Goal: Information Seeking & Learning: Learn about a topic

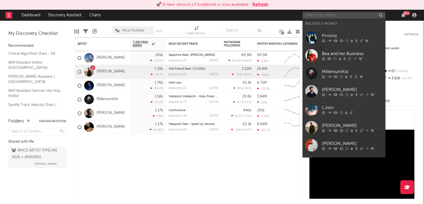
click at [312, 15] on input "text" at bounding box center [343, 15] width 83 height 7
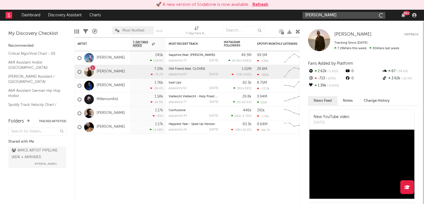
type input "zartmann"
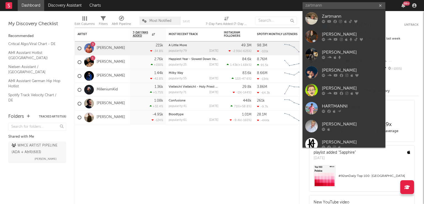
type input "zartmann"
click at [327, 18] on div "Zartmann" at bounding box center [352, 16] width 61 height 7
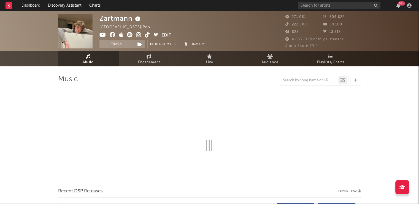
select select "6m"
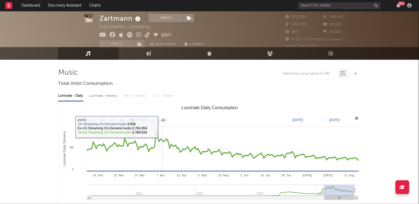
scroll to position [6, 0]
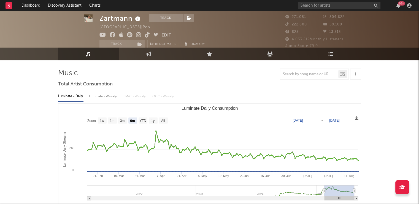
click at [150, 54] on icon at bounding box center [149, 53] width 5 height 5
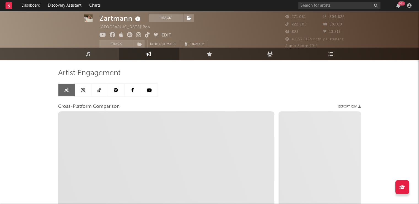
select select "1w"
select select "1m"
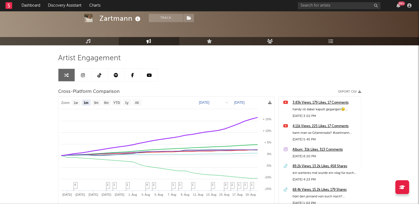
scroll to position [15, 0]
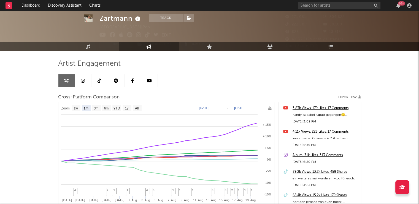
click at [84, 79] on icon at bounding box center [83, 80] width 4 height 4
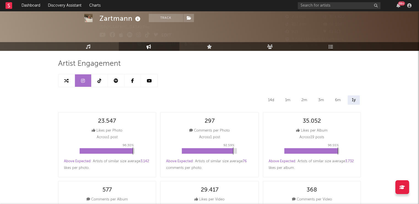
select select "6m"
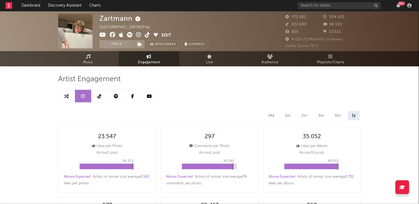
click at [100, 94] on icon at bounding box center [100, 96] width 4 height 4
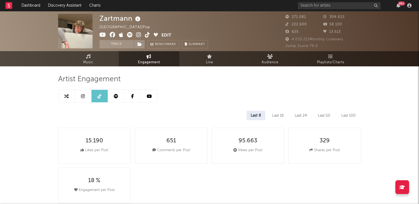
select select "6m"
click at [211, 55] on icon at bounding box center [209, 56] width 5 height 4
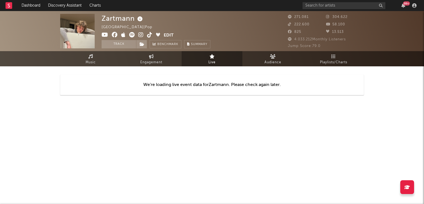
click at [272, 60] on span "Audience" at bounding box center [272, 62] width 17 height 7
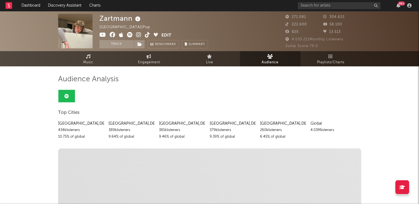
click at [325, 60] on span "Playlists/Charts" at bounding box center [330, 62] width 27 height 7
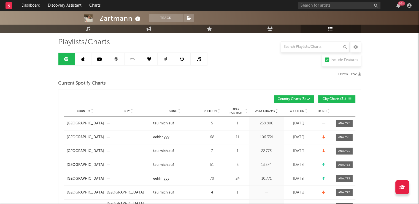
scroll to position [39, 0]
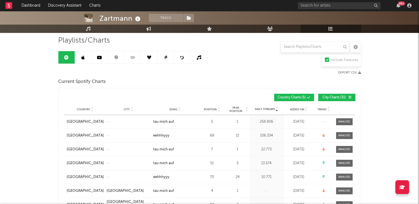
click at [346, 120] on div at bounding box center [345, 121] width 12 height 4
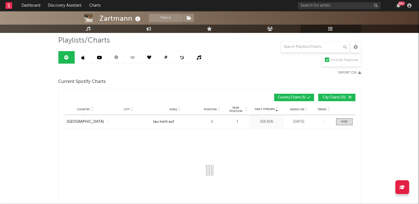
select select "1w"
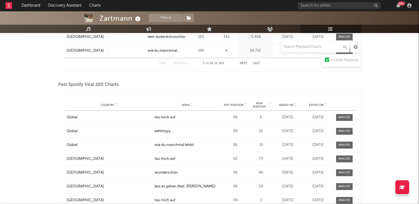
scroll to position [745, 0]
